Goal: Transaction & Acquisition: Purchase product/service

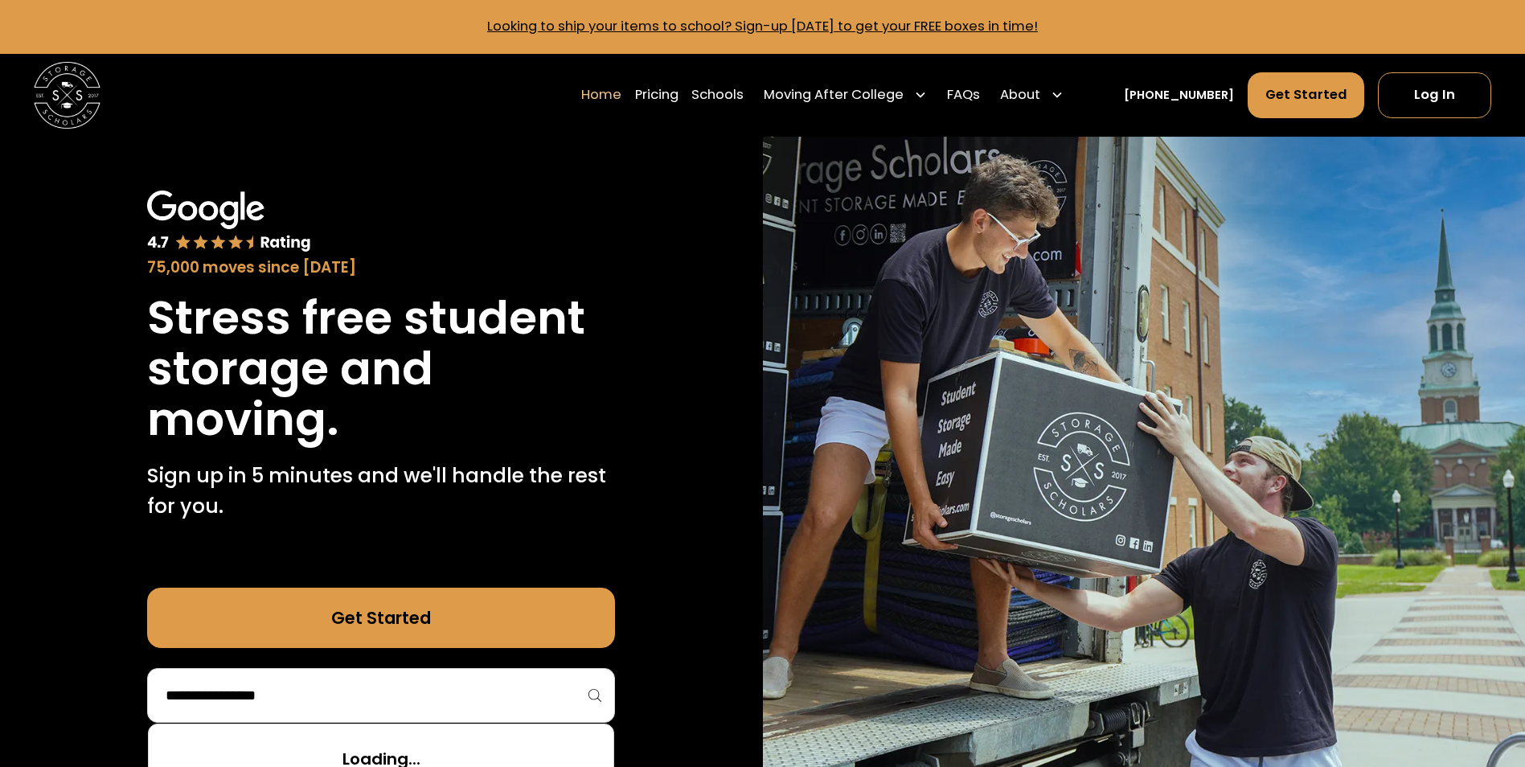
click at [510, 682] on input "search" at bounding box center [381, 695] width 434 height 27
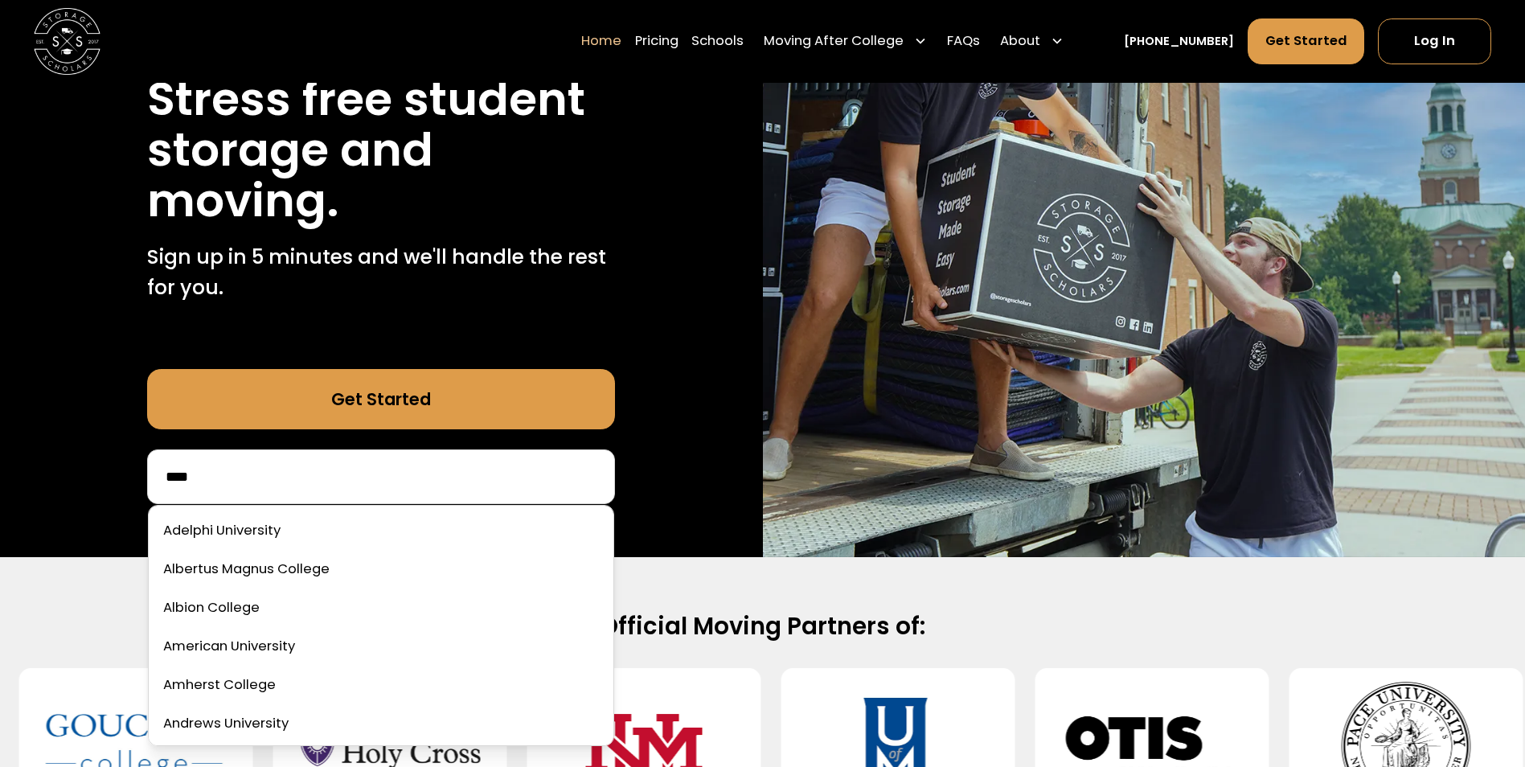
scroll to position [221, 0]
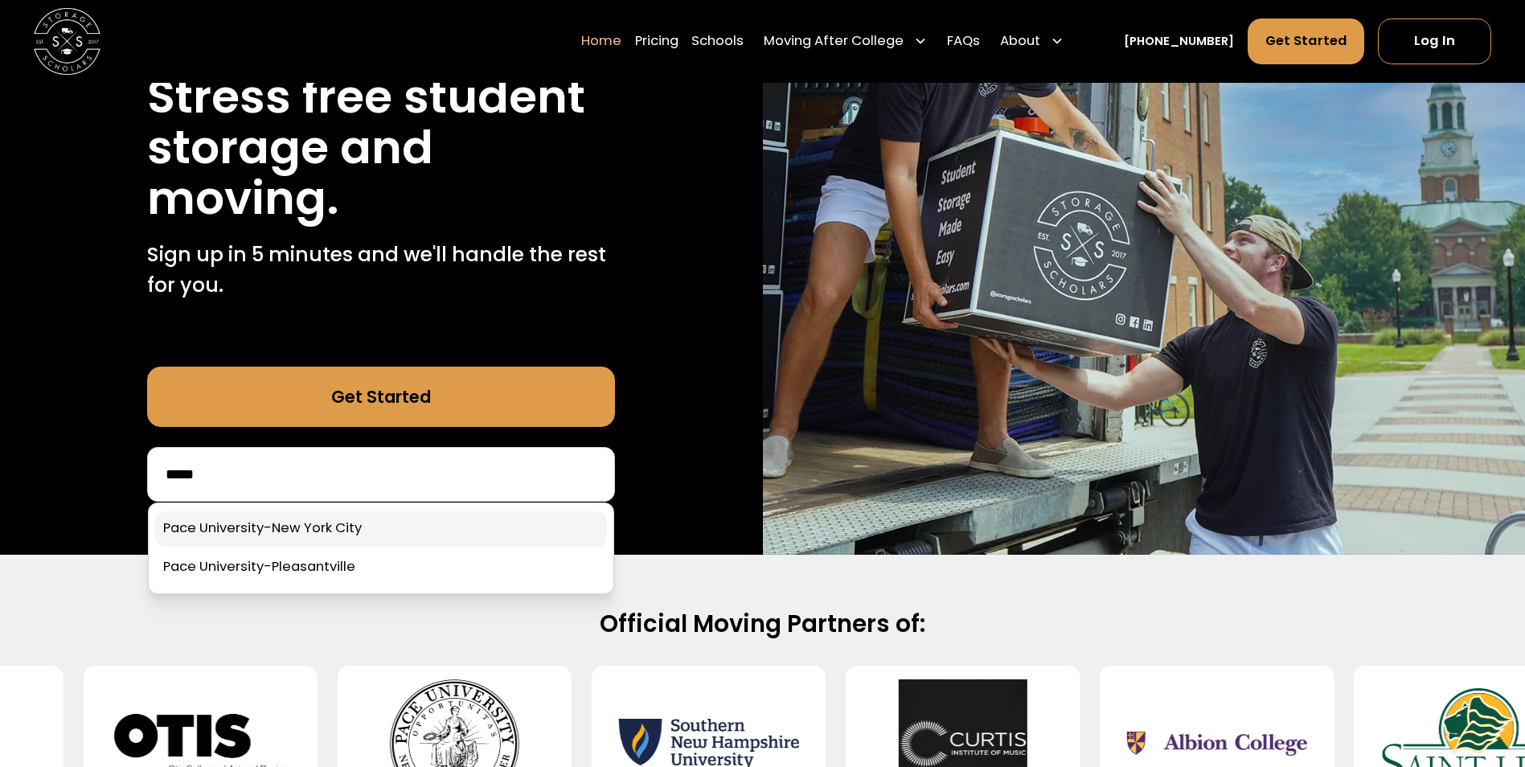
type input "****"
click at [335, 535] on link at bounding box center [381, 528] width 452 height 35
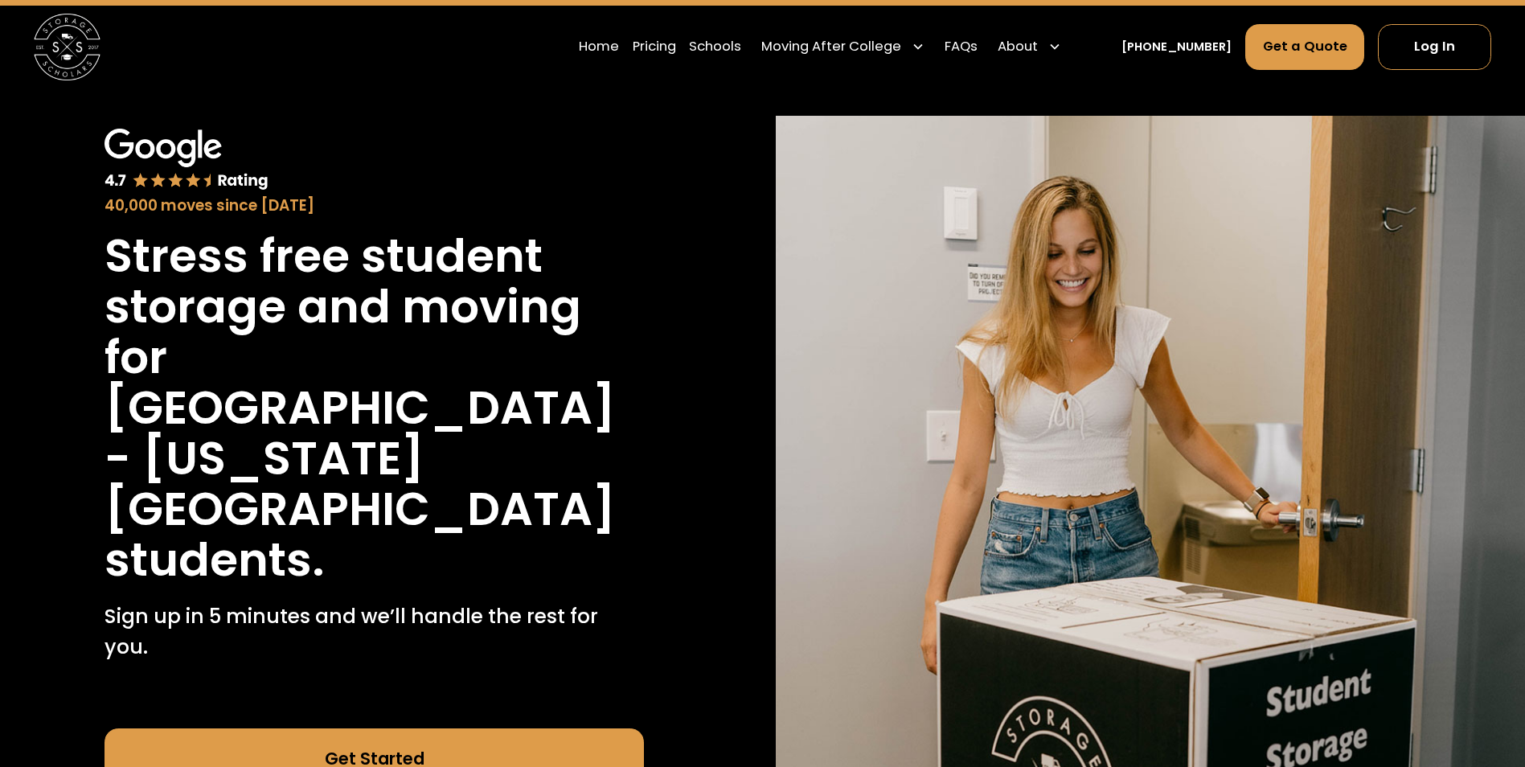
scroll to position [60, 0]
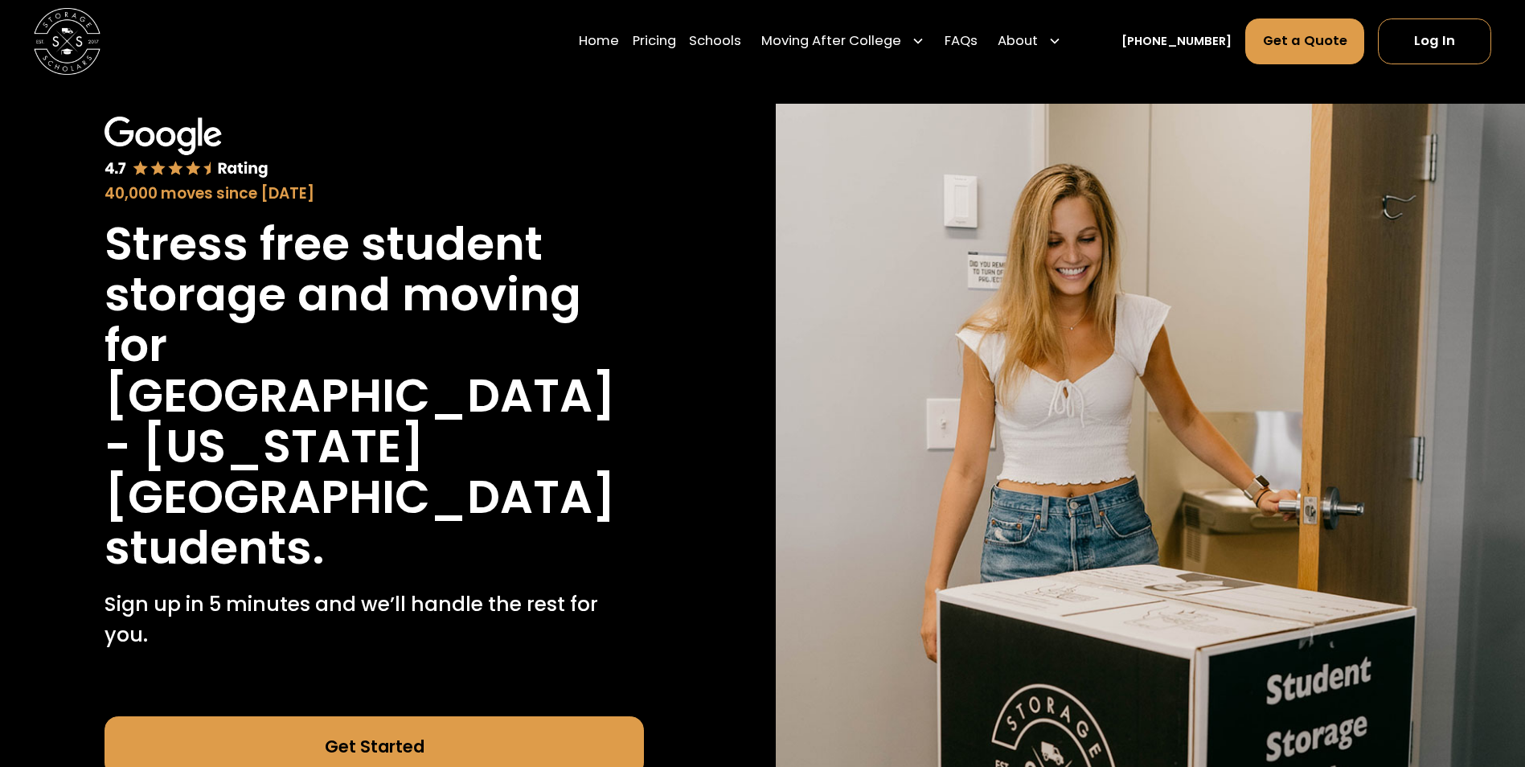
click at [557, 716] on link "Get Started" at bounding box center [373, 746] width 539 height 60
